Goal: Task Accomplishment & Management: Manage account settings

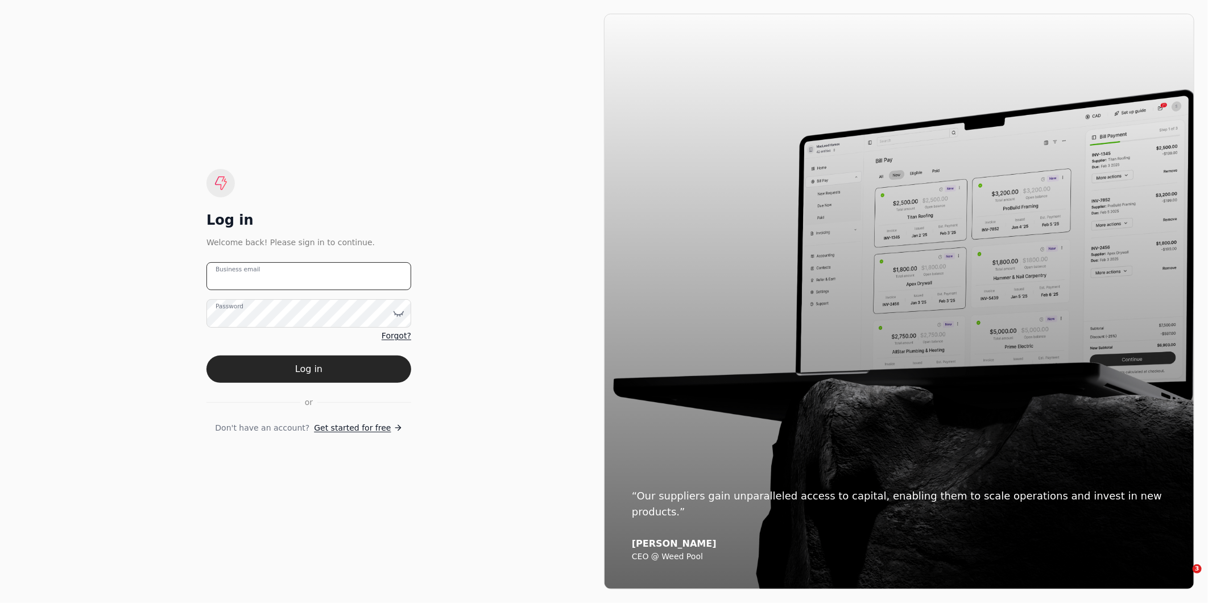
click at [293, 280] on email "Business email" at bounding box center [308, 276] width 205 height 28
type email "[EMAIL_ADDRESS][DOMAIN_NAME]"
click at [206, 355] on button "Log in" at bounding box center [308, 368] width 205 height 27
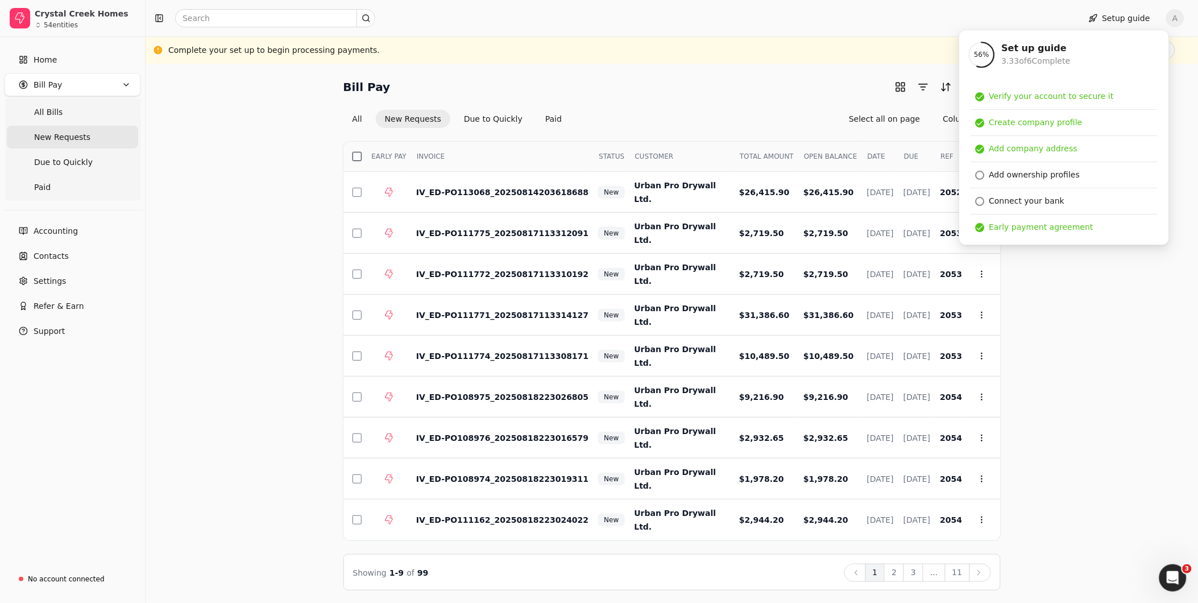
click at [356, 155] on button "button" at bounding box center [357, 156] width 9 height 9
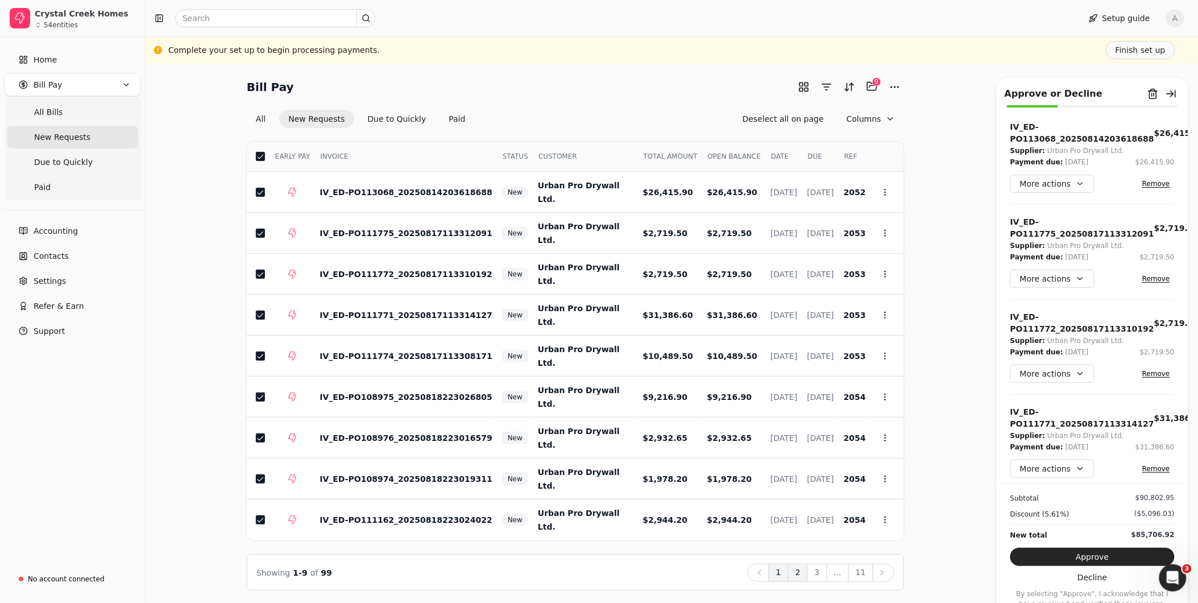
click at [804, 577] on button "2" at bounding box center [798, 573] width 20 height 18
click at [263, 155] on button "button" at bounding box center [260, 156] width 9 height 9
click at [822, 573] on button "3" at bounding box center [818, 573] width 20 height 18
click at [260, 152] on button "button" at bounding box center [260, 156] width 9 height 9
click at [819, 572] on button "4" at bounding box center [818, 573] width 20 height 18
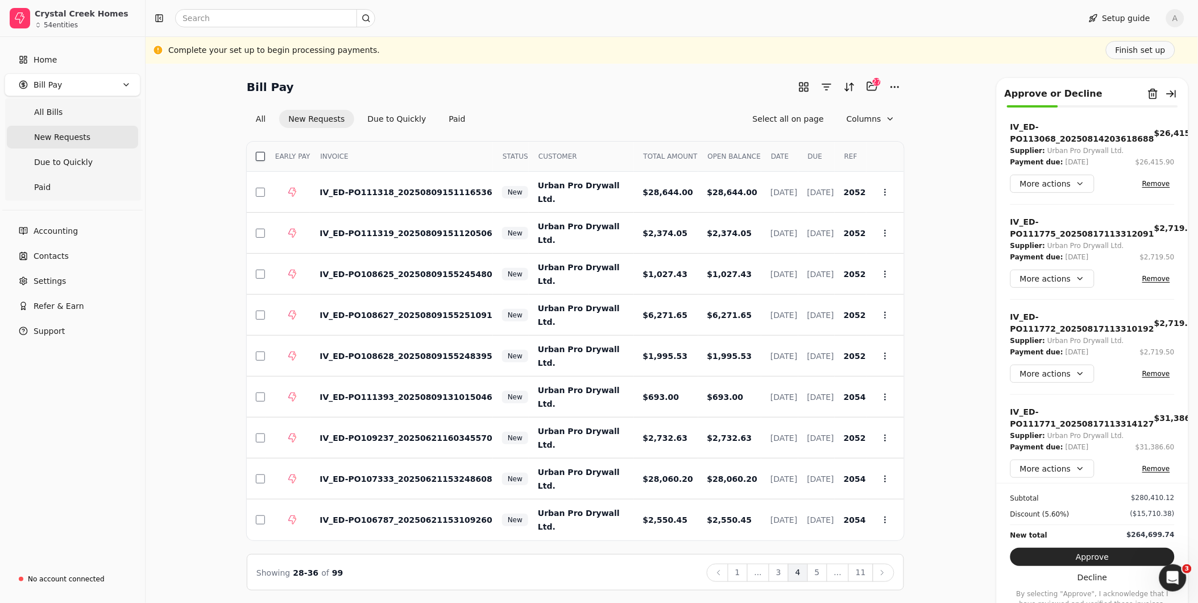
click at [258, 155] on button "button" at bounding box center [260, 156] width 9 height 9
click at [883, 575] on icon at bounding box center [882, 572] width 9 height 9
click at [258, 158] on button "button" at bounding box center [260, 156] width 9 height 9
click at [821, 570] on button "6" at bounding box center [818, 573] width 20 height 18
click at [256, 157] on button "button" at bounding box center [260, 156] width 9 height 9
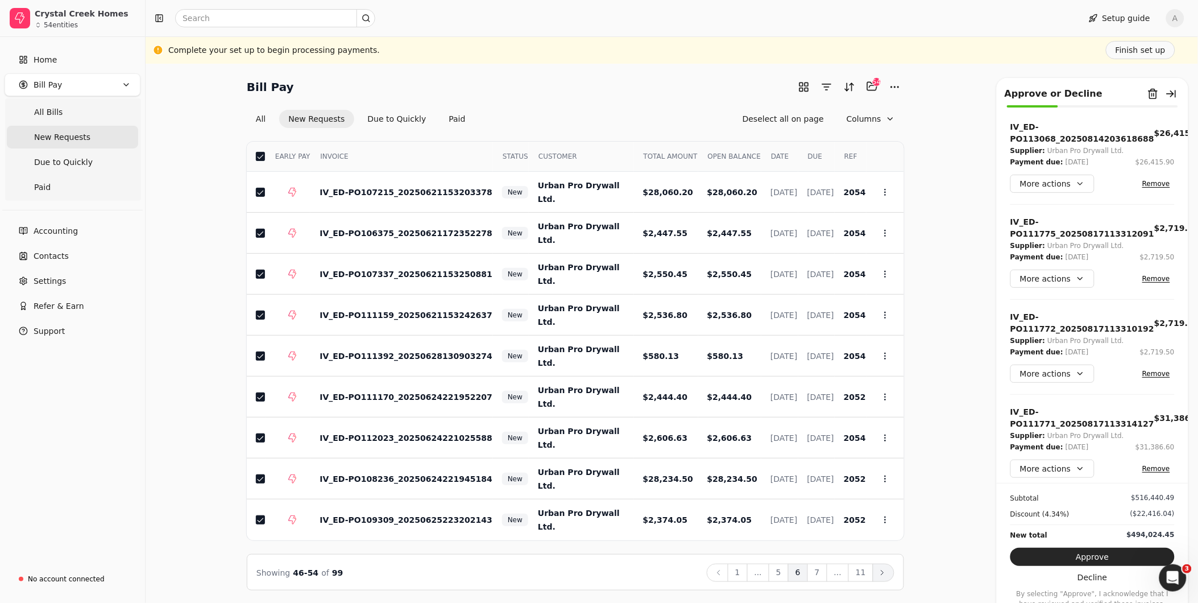
click at [879, 571] on icon at bounding box center [882, 572] width 9 height 9
click at [262, 157] on button "button" at bounding box center [260, 156] width 9 height 9
click at [819, 572] on button "8" at bounding box center [818, 573] width 20 height 18
click at [259, 154] on button "button" at bounding box center [260, 156] width 9 height 9
click at [887, 571] on icon at bounding box center [882, 572] width 9 height 9
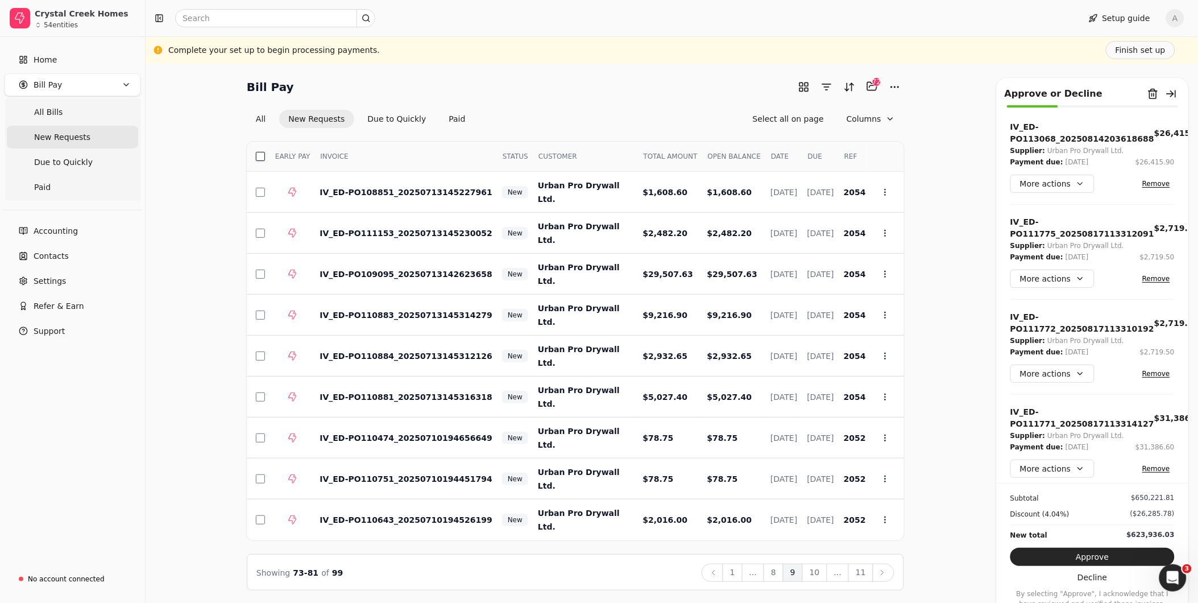
click at [259, 155] on button "button" at bounding box center [260, 156] width 9 height 9
click at [883, 572] on icon at bounding box center [882, 572] width 9 height 9
click at [262, 155] on button "button" at bounding box center [260, 156] width 9 height 9
click at [859, 571] on button "11" at bounding box center [860, 573] width 25 height 18
click at [257, 158] on button "button" at bounding box center [260, 156] width 9 height 9
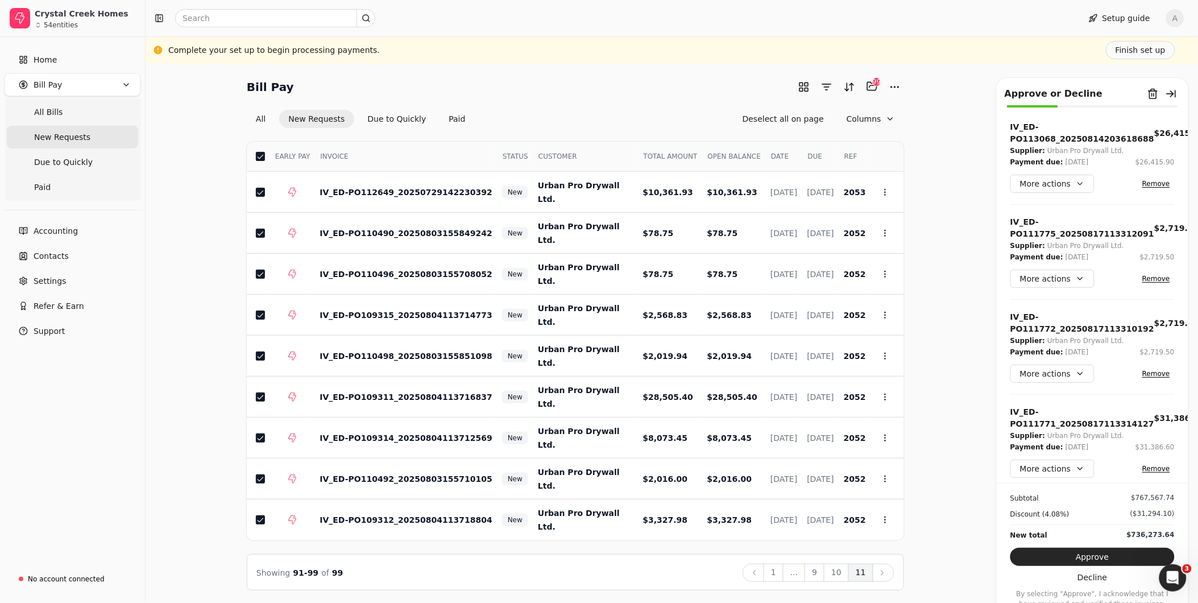
scroll to position [1, 0]
click at [1116, 555] on button "Approve" at bounding box center [1093, 557] width 164 height 18
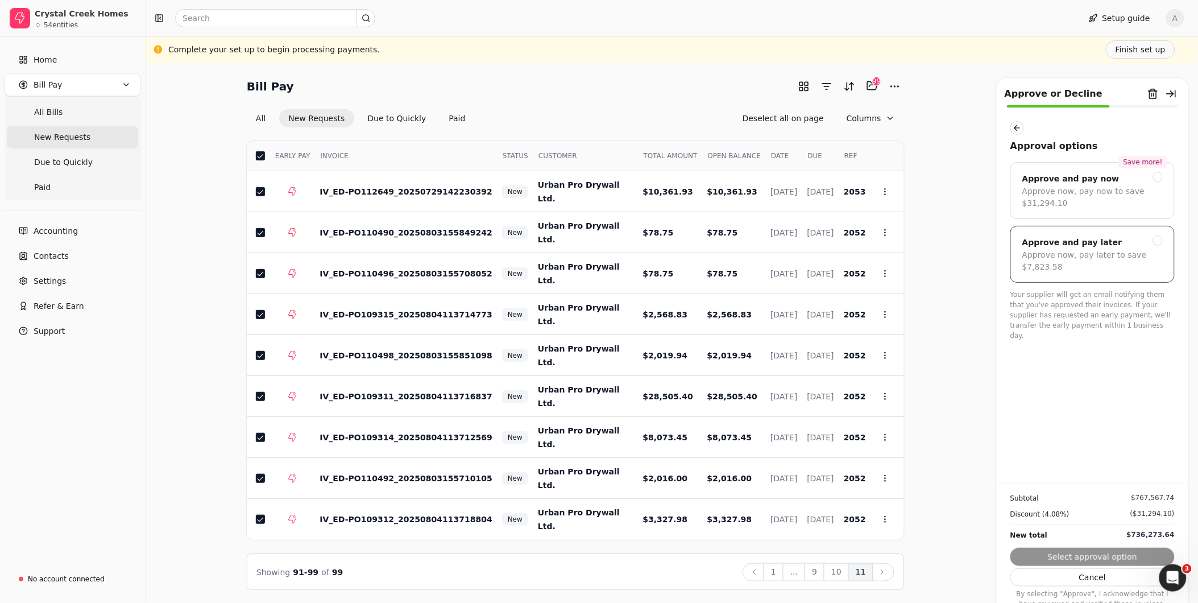
click at [1160, 235] on div "Approve and pay later" at bounding box center [1092, 242] width 140 height 14
click at [1112, 558] on button "Submit approval" at bounding box center [1093, 557] width 164 height 18
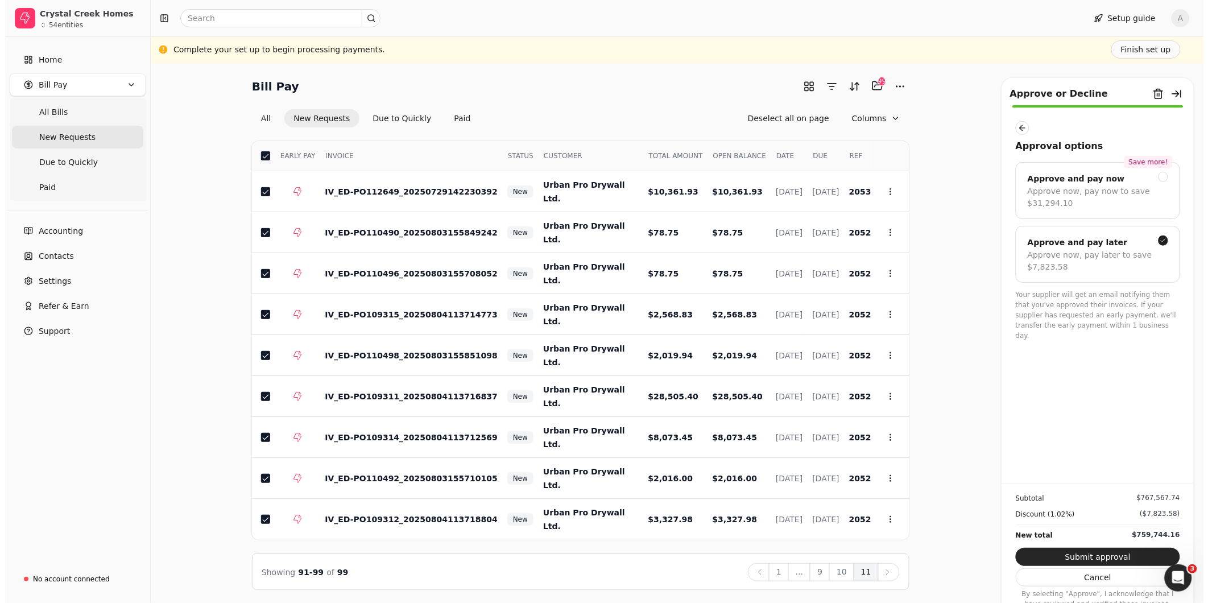
scroll to position [0, 0]
